Goal: Task Accomplishment & Management: Manage account settings

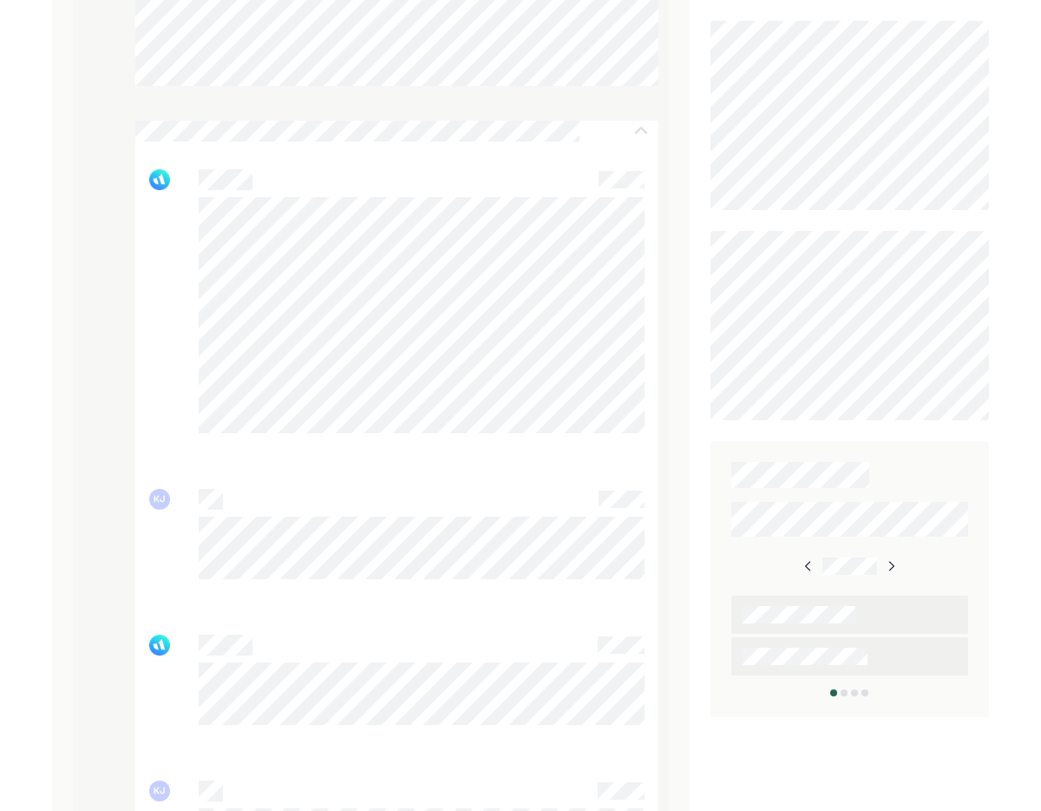
scroll to position [396, 0]
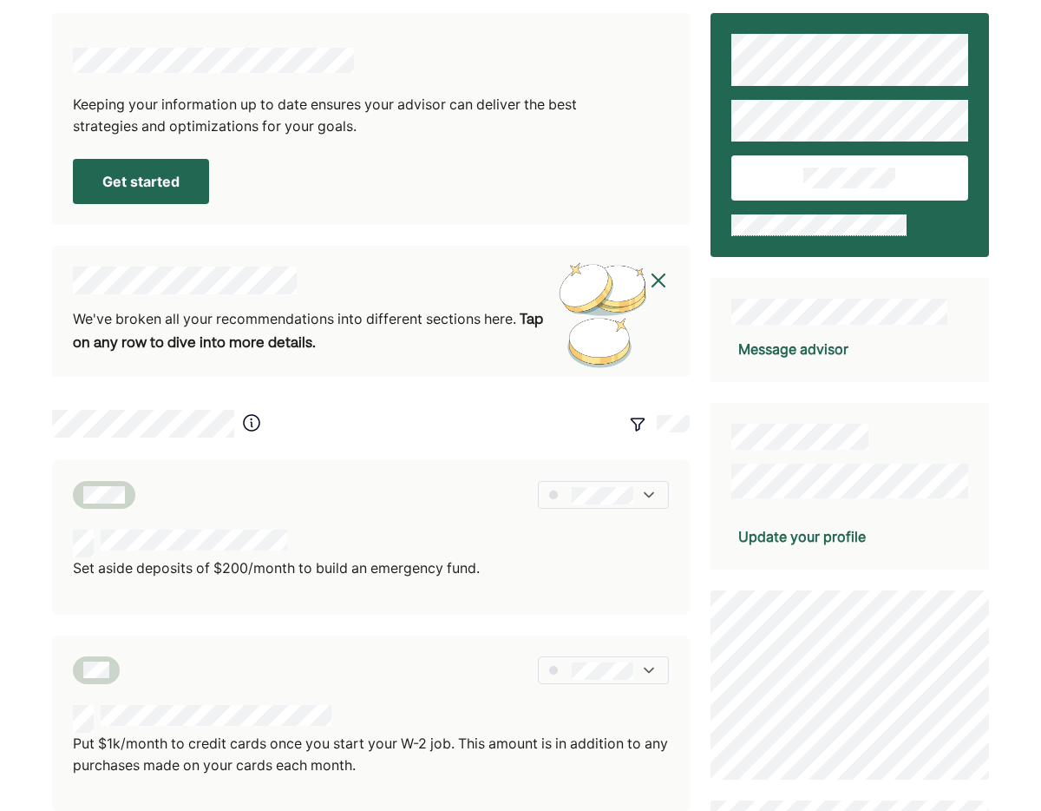
scroll to position [13, 0]
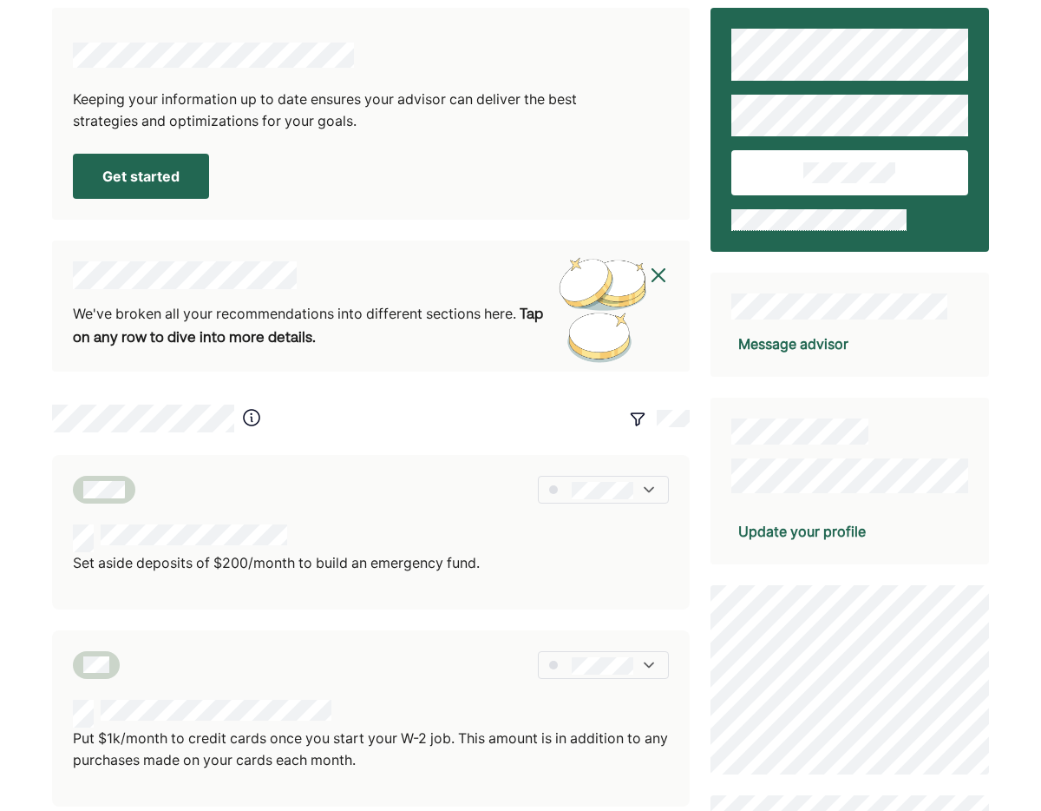
click at [176, 331] on b "Tap on any row to dive into more details." at bounding box center [308, 327] width 470 height 38
click at [503, 313] on div "We've broken all your recommendations into different sections here. Tap on any …" at bounding box center [311, 327] width 476 height 48
click at [617, 299] on img at bounding box center [605, 310] width 117 height 108
click at [659, 280] on img at bounding box center [658, 275] width 21 height 21
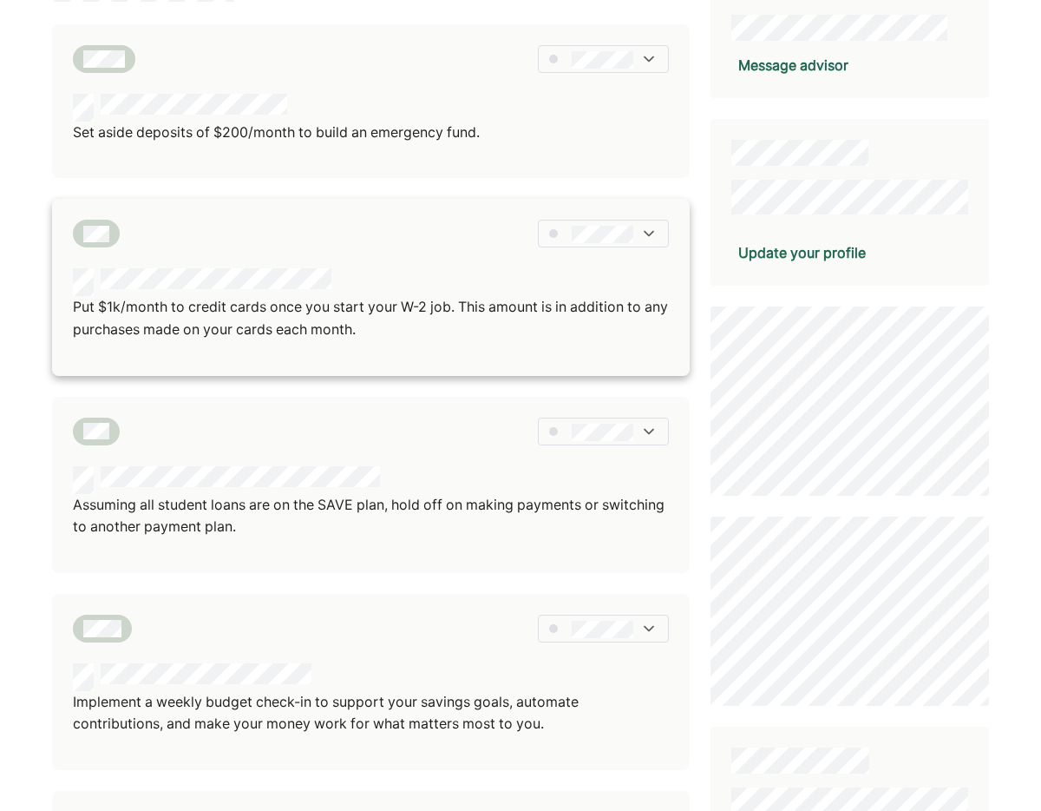
scroll to position [294, 0]
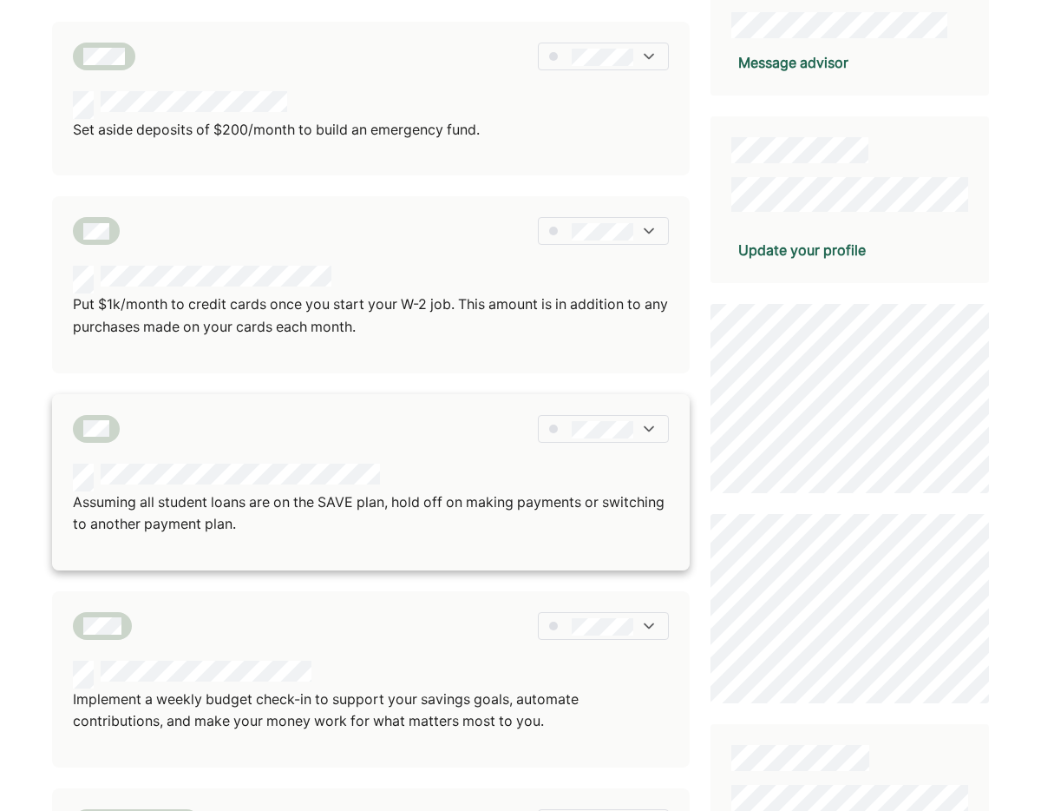
click at [648, 430] on img at bounding box center [648, 428] width 17 height 17
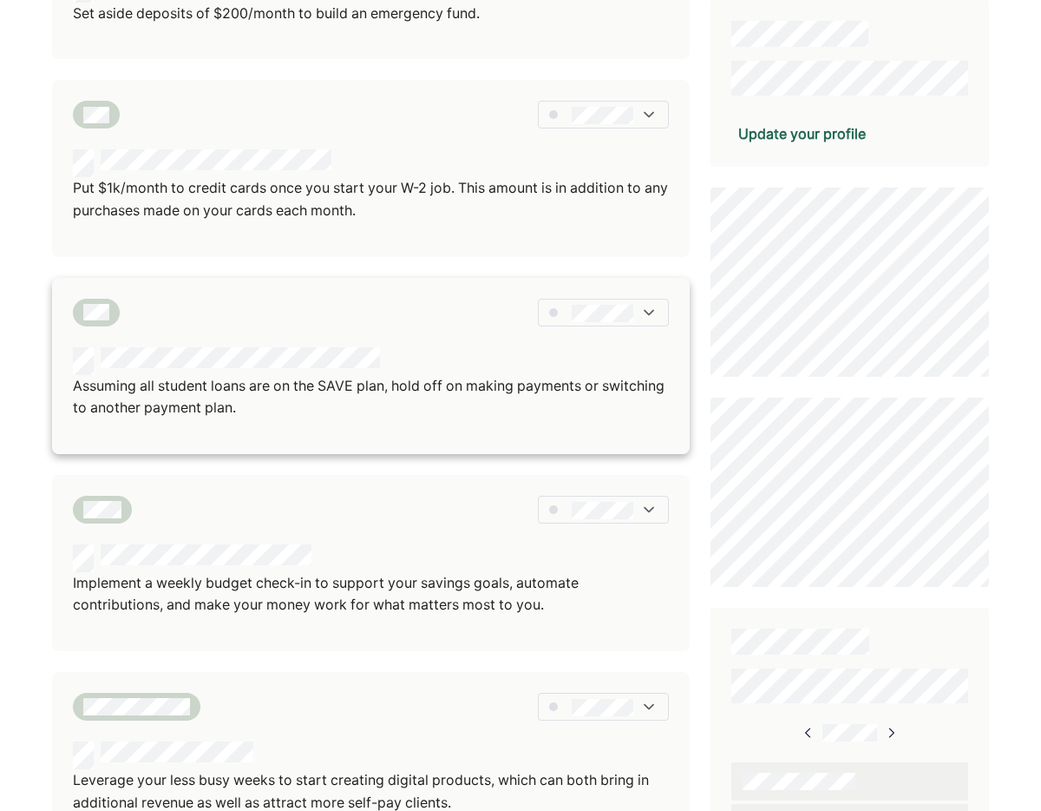
scroll to position [408, 0]
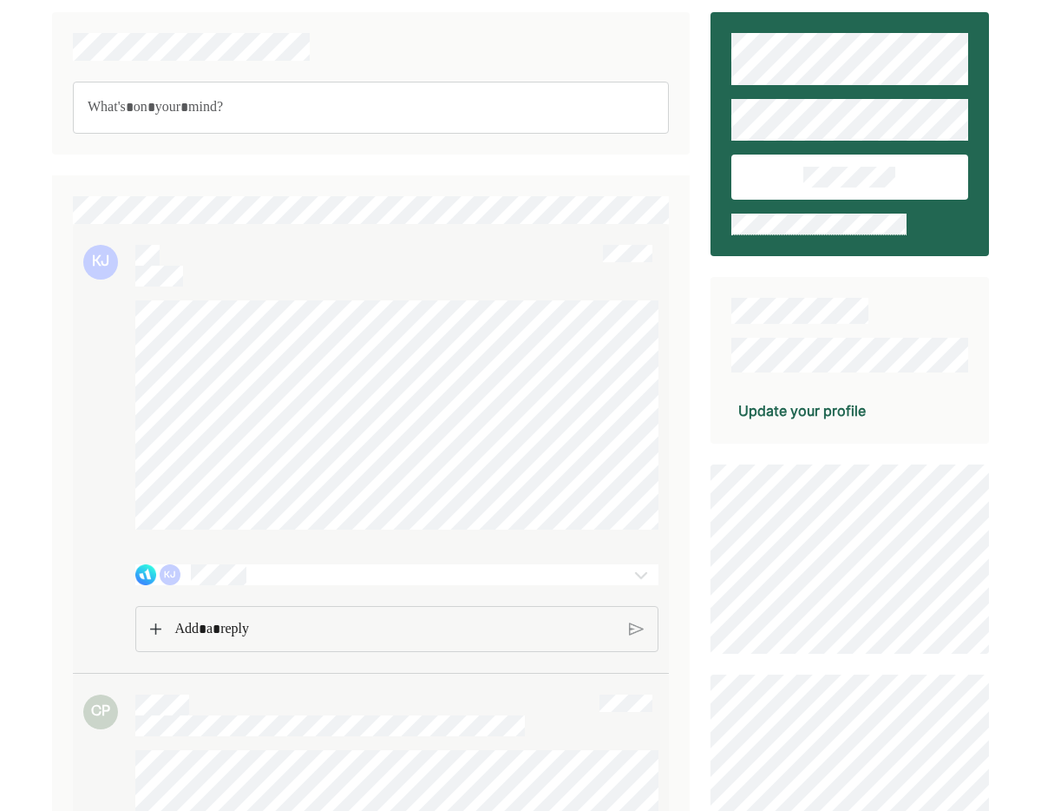
scroll to position [11, 0]
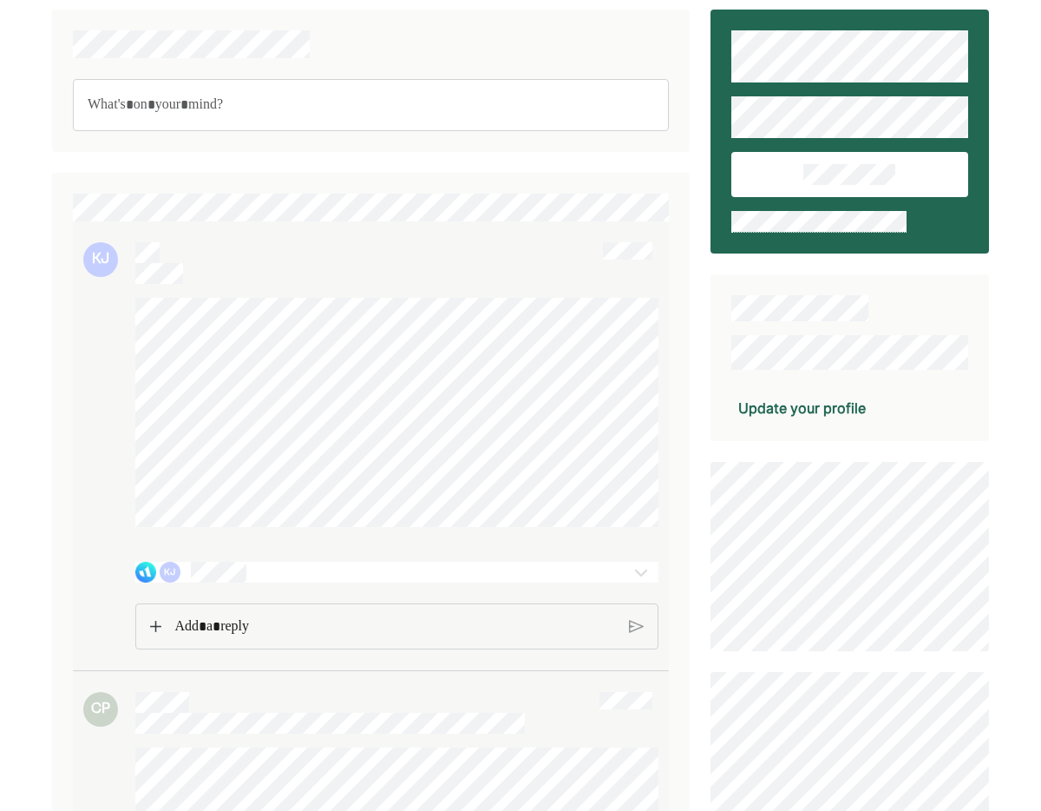
click at [155, 632] on img at bounding box center [155, 626] width 11 height 12
click at [230, 649] on div "Rich Text Editor. Editing area: main" at bounding box center [395, 626] width 459 height 45
click at [272, 582] on div "KJ" at bounding box center [354, 571] width 439 height 21
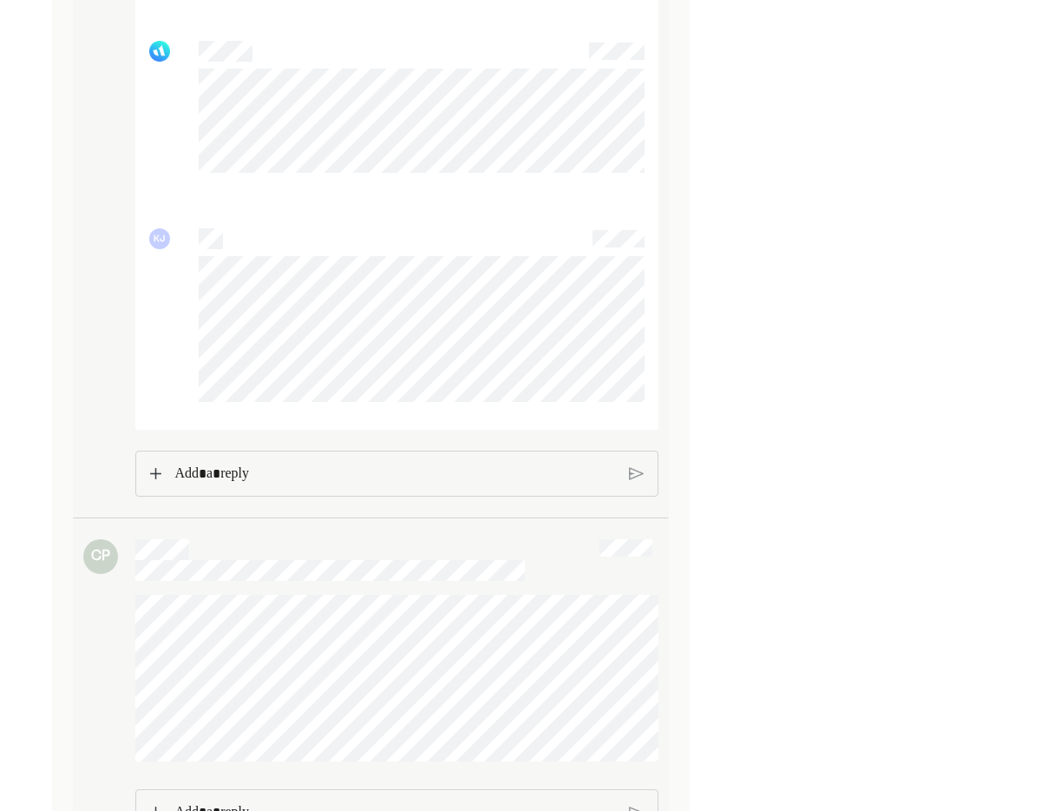
scroll to position [1825, 0]
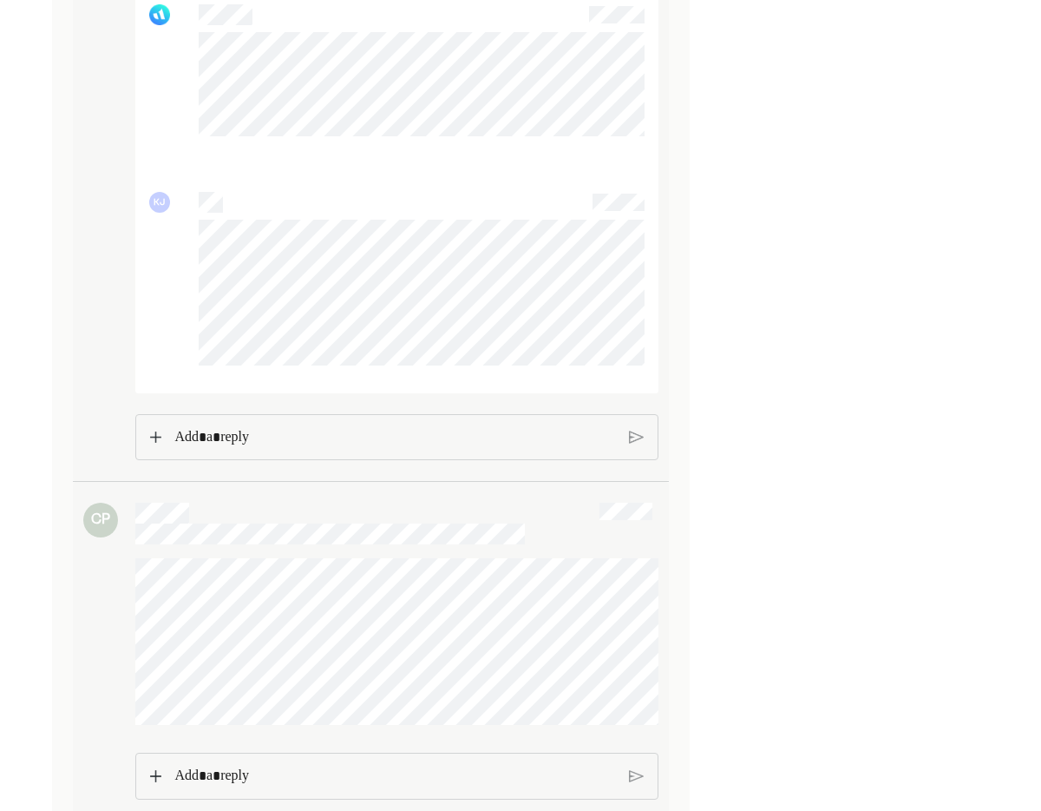
click at [191, 446] on p "Rich Text Editor. Editing area: main" at bounding box center [394, 437] width 441 height 23
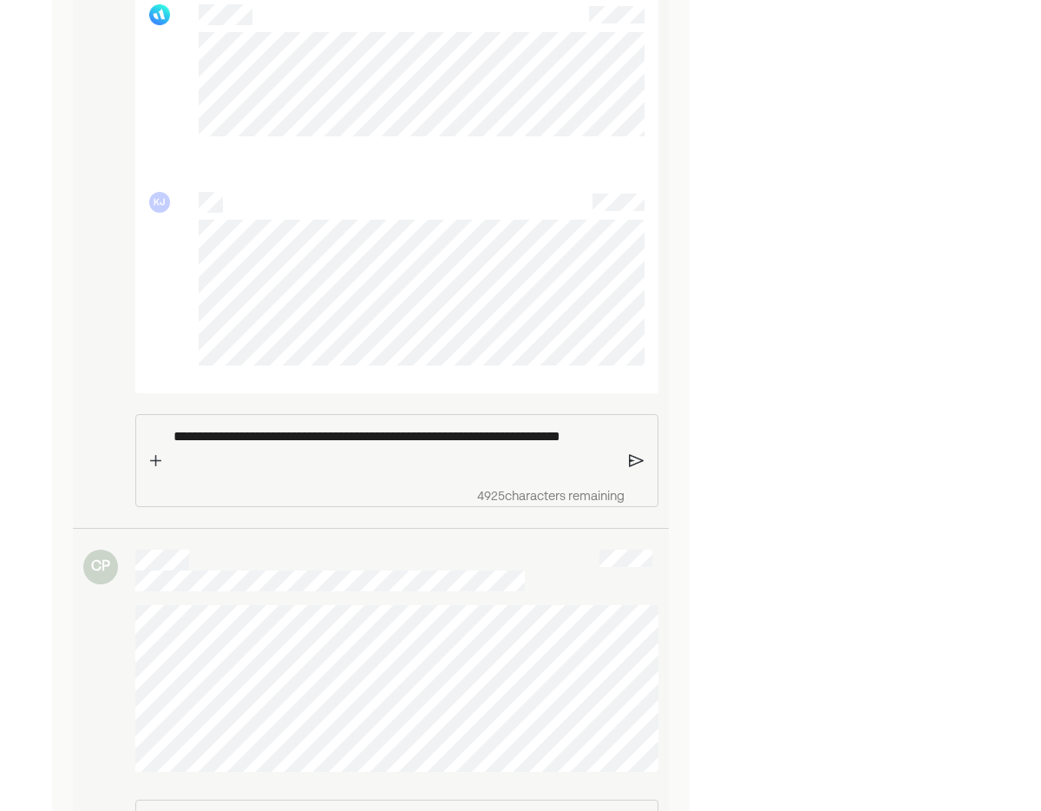
click at [262, 469] on p "**********" at bounding box center [395, 447] width 443 height 44
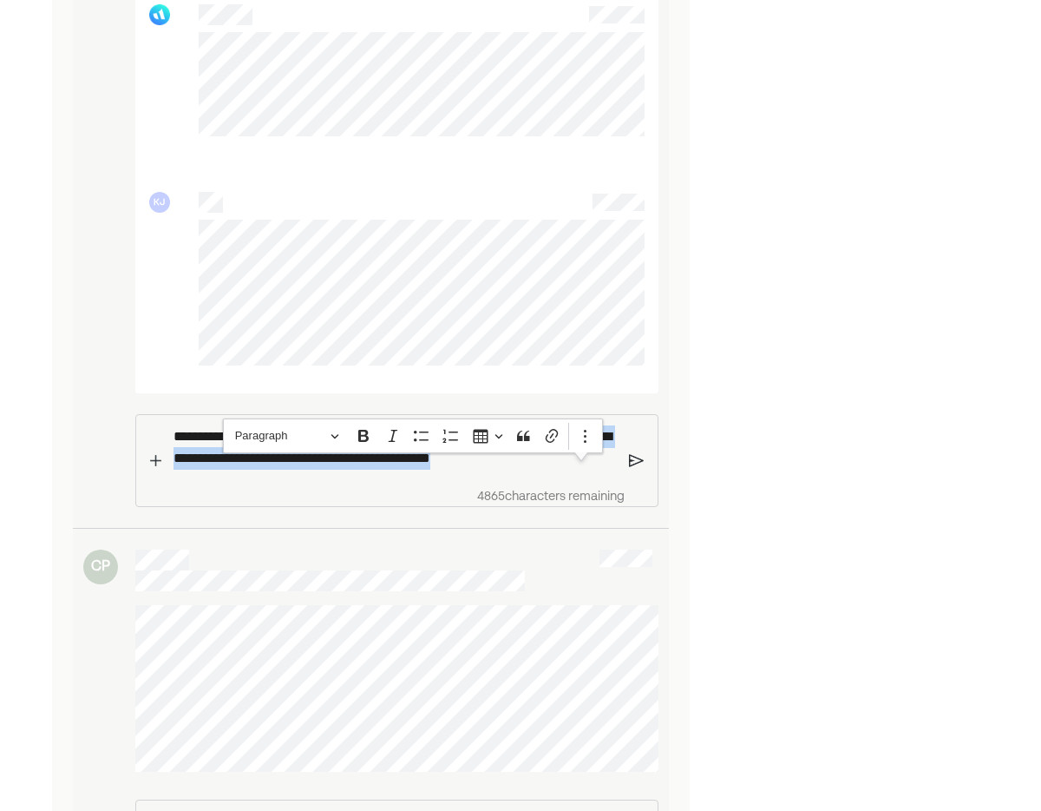
drag, startPoint x: 180, startPoint y: 472, endPoint x: 590, endPoint y: 474, distance: 409.6
click at [590, 469] on p "**********" at bounding box center [395, 447] width 443 height 44
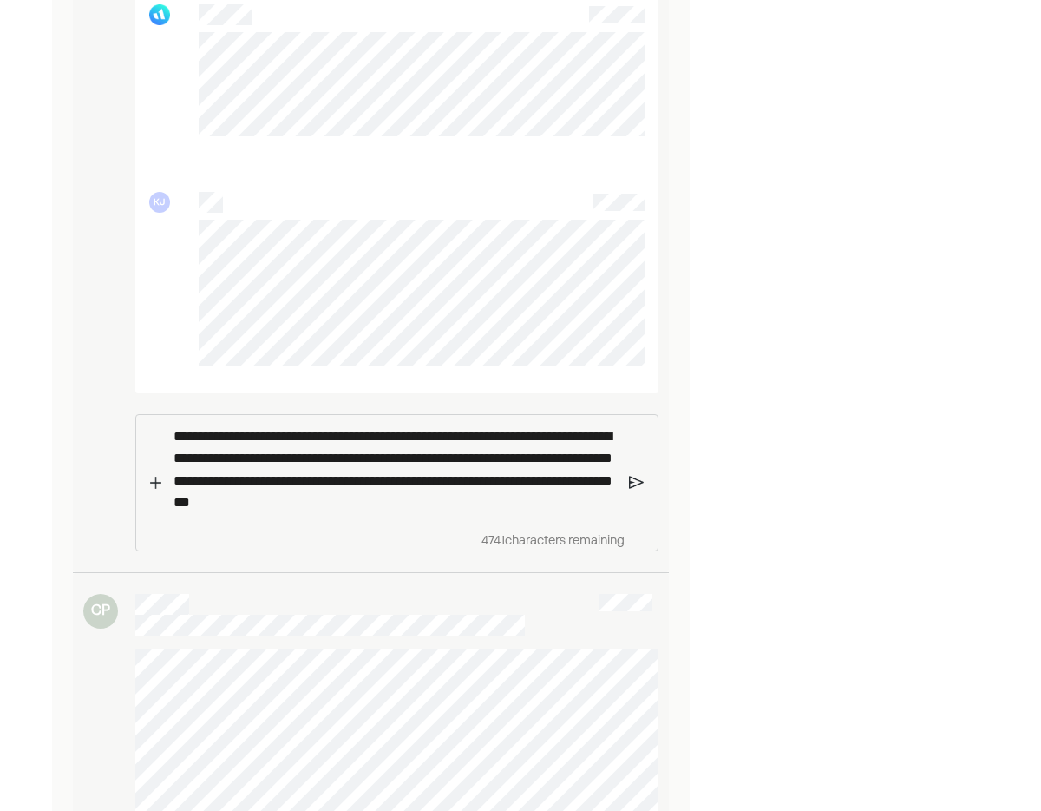
click at [613, 514] on p "**********" at bounding box center [395, 469] width 443 height 89
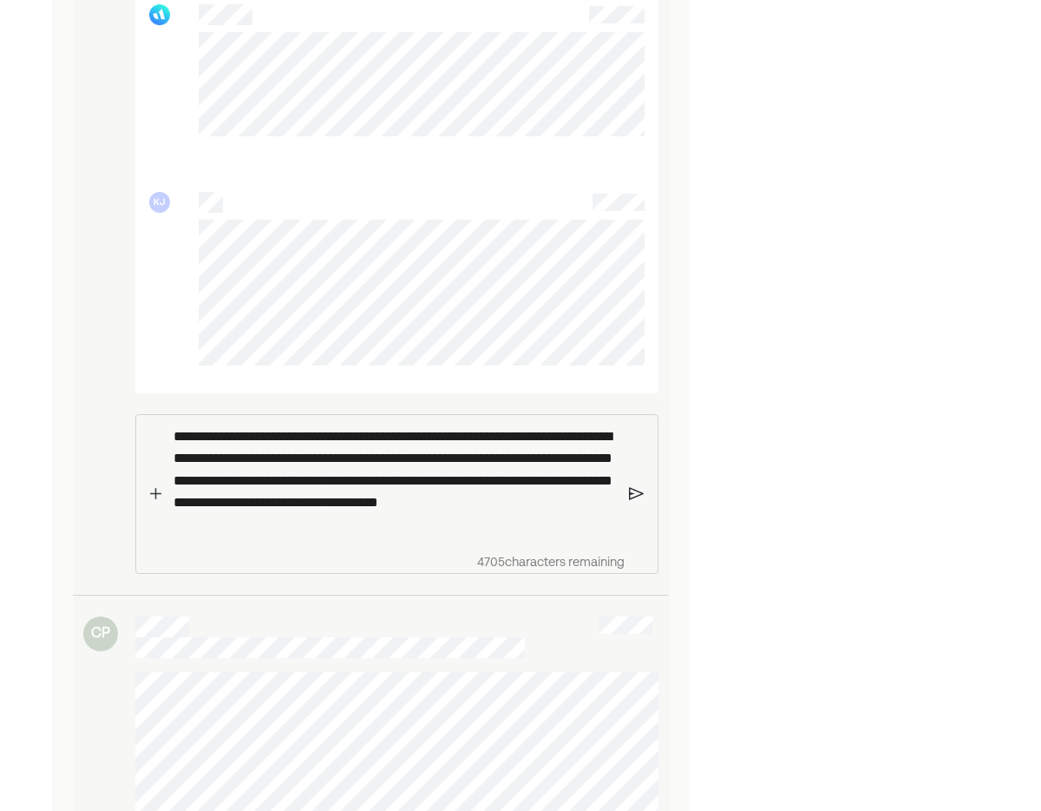
click at [417, 536] on p "**********" at bounding box center [395, 480] width 443 height 111
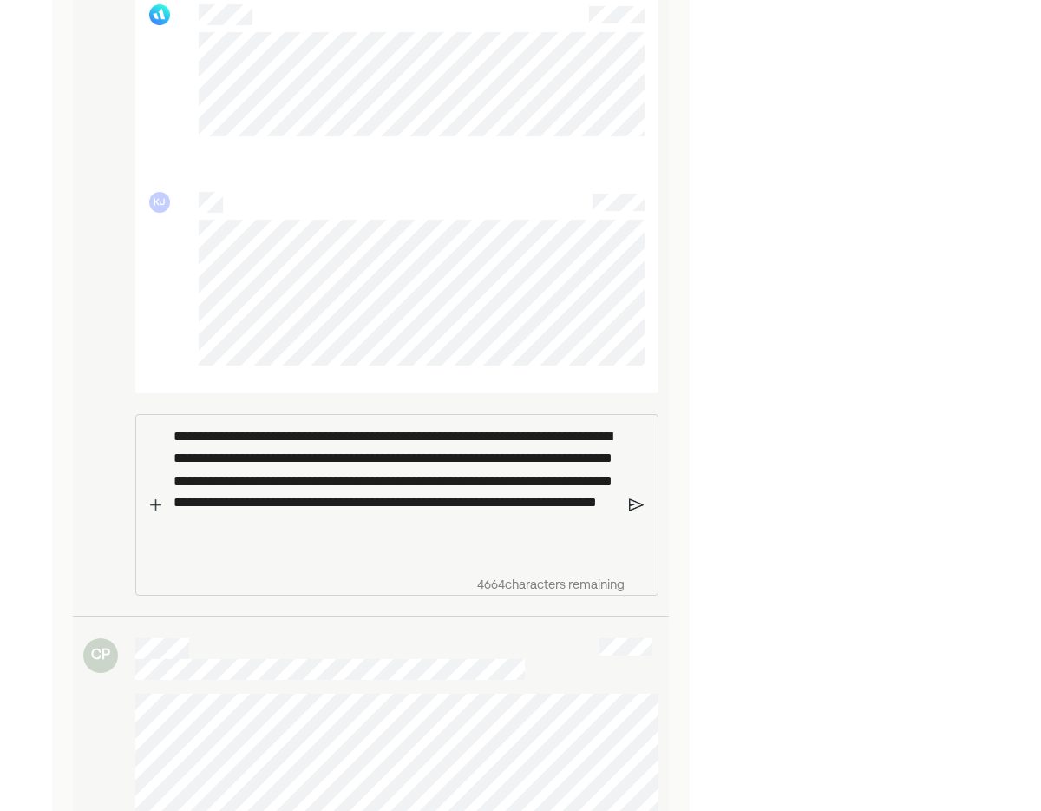
click at [637, 513] on img at bounding box center [636, 505] width 15 height 16
